Goal: Task Accomplishment & Management: Use online tool/utility

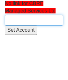
click at [19, 18] on input "text" at bounding box center [34, 20] width 58 height 11
type input "d"
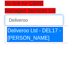
click at [23, 41] on div "Deliveroo Ltd - DEL17 - Mat Jones" at bounding box center [35, 34] width 56 height 15
type input "Deliveroo Ltd - DEL17 - Mat Jones"
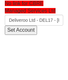
click at [16, 28] on input "Set Account" at bounding box center [21, 30] width 32 height 9
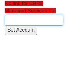
click at [41, 16] on input "text" at bounding box center [34, 20] width 58 height 11
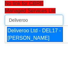
click at [38, 42] on div "Deliveroo Ltd - DEL17 - Mat Jones" at bounding box center [35, 34] width 56 height 15
type input "Deliveroo Ltd - DEL17 - Mat Jones"
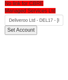
click at [26, 31] on input "Set Account" at bounding box center [21, 30] width 32 height 9
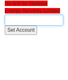
click at [46, 23] on input "text" at bounding box center [34, 20] width 58 height 11
paste input "Harbour Energy"
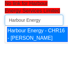
click at [42, 39] on div "Harbour Energy - CHR16 - [PERSON_NAME]" at bounding box center [37, 34] width 61 height 15
type input "Harbour Energy - CHR16 - [PERSON_NAME]"
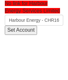
click at [27, 31] on input "Set Account" at bounding box center [21, 30] width 32 height 9
